Goal: Navigation & Orientation: Find specific page/section

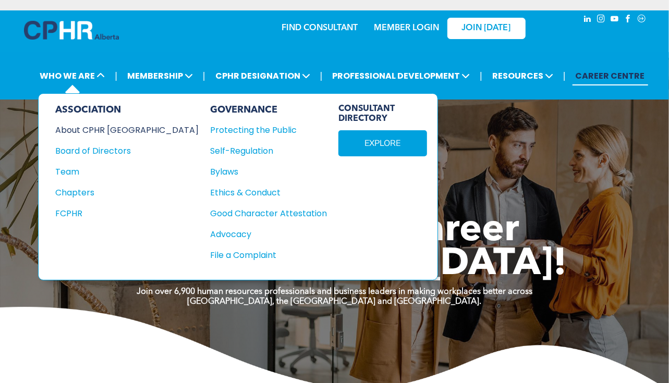
click at [92, 127] on div "About CPHR [GEOGRAPHIC_DATA]" at bounding box center [119, 130] width 129 height 13
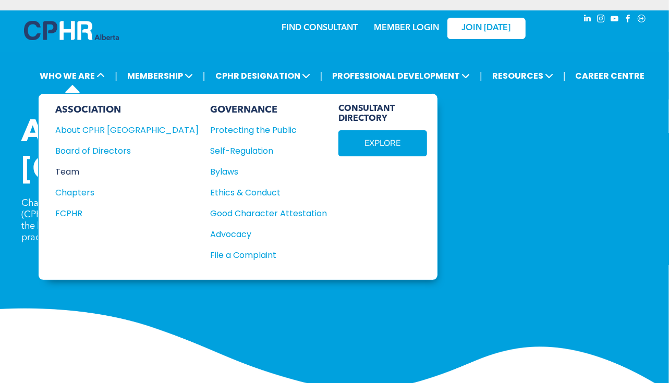
click at [76, 170] on div "Team" at bounding box center [119, 171] width 129 height 13
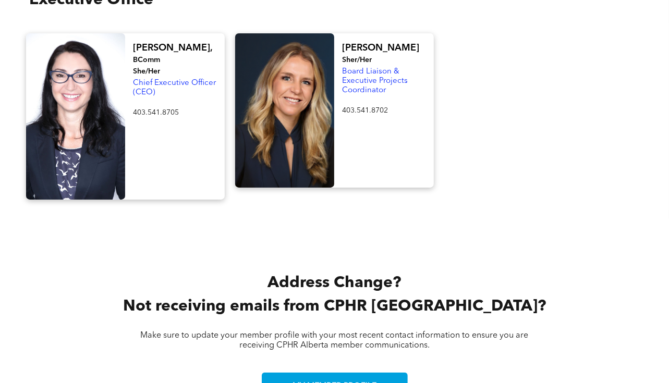
scroll to position [1825, 0]
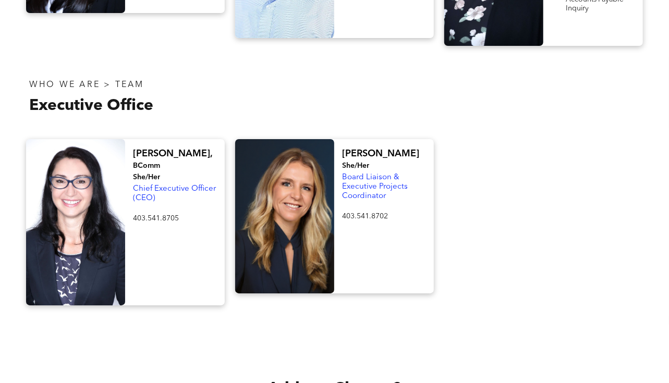
scroll to position [1929, 0]
